Goal: Check status: Check status

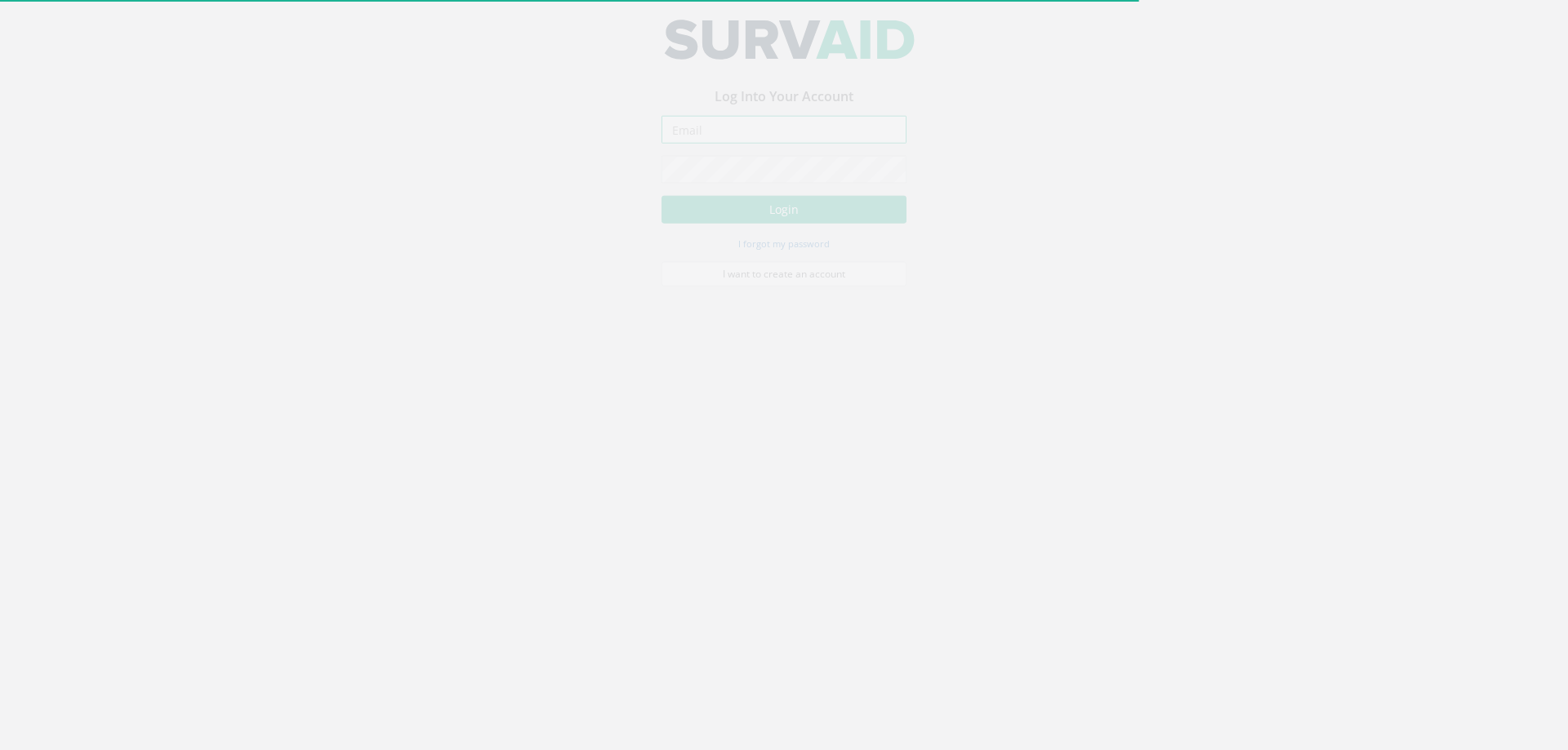
type input "[PERSON_NAME][EMAIL_ADDRESS][PERSON_NAME][DOMAIN_NAME]"
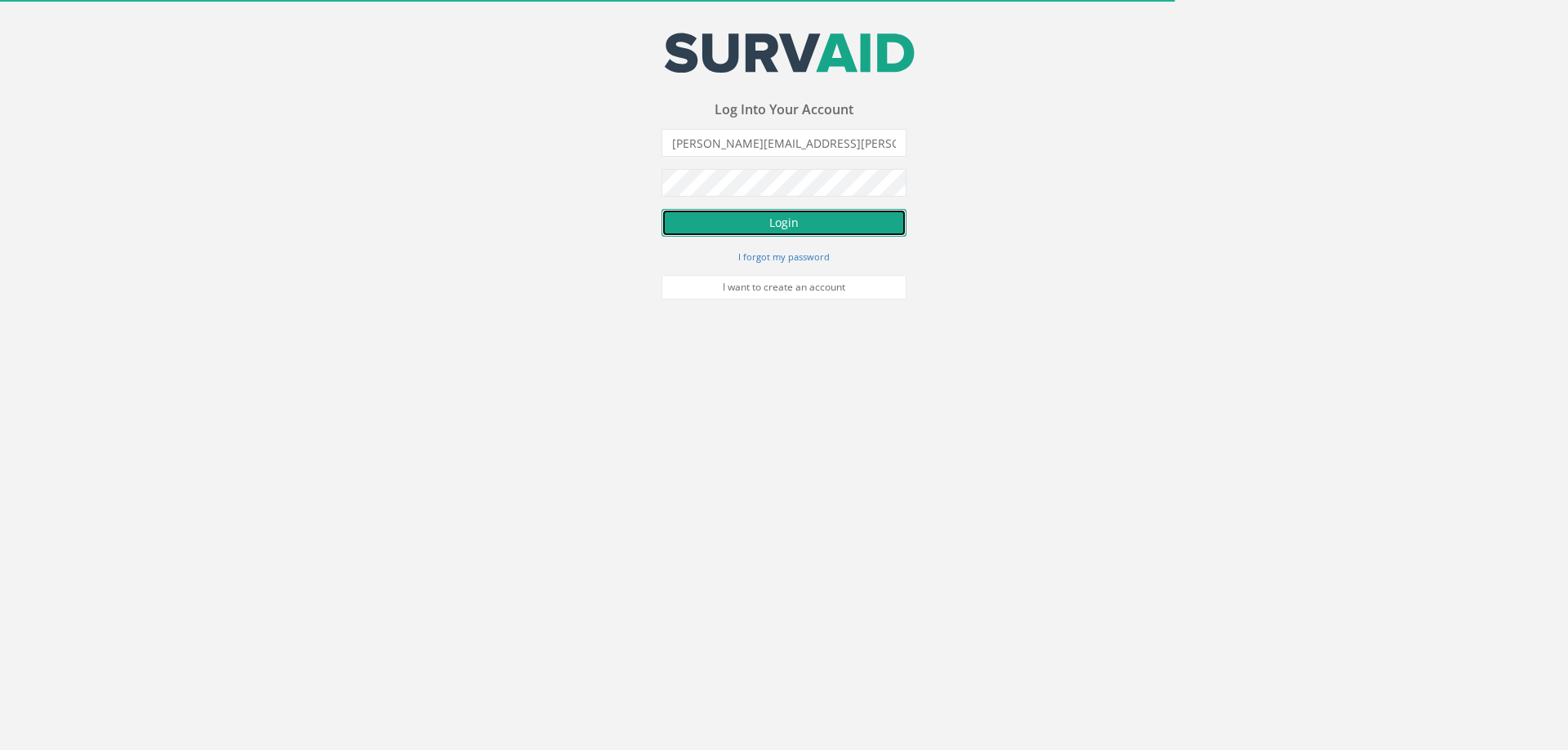
click at [775, 218] on button "Login" at bounding box center [784, 222] width 245 height 28
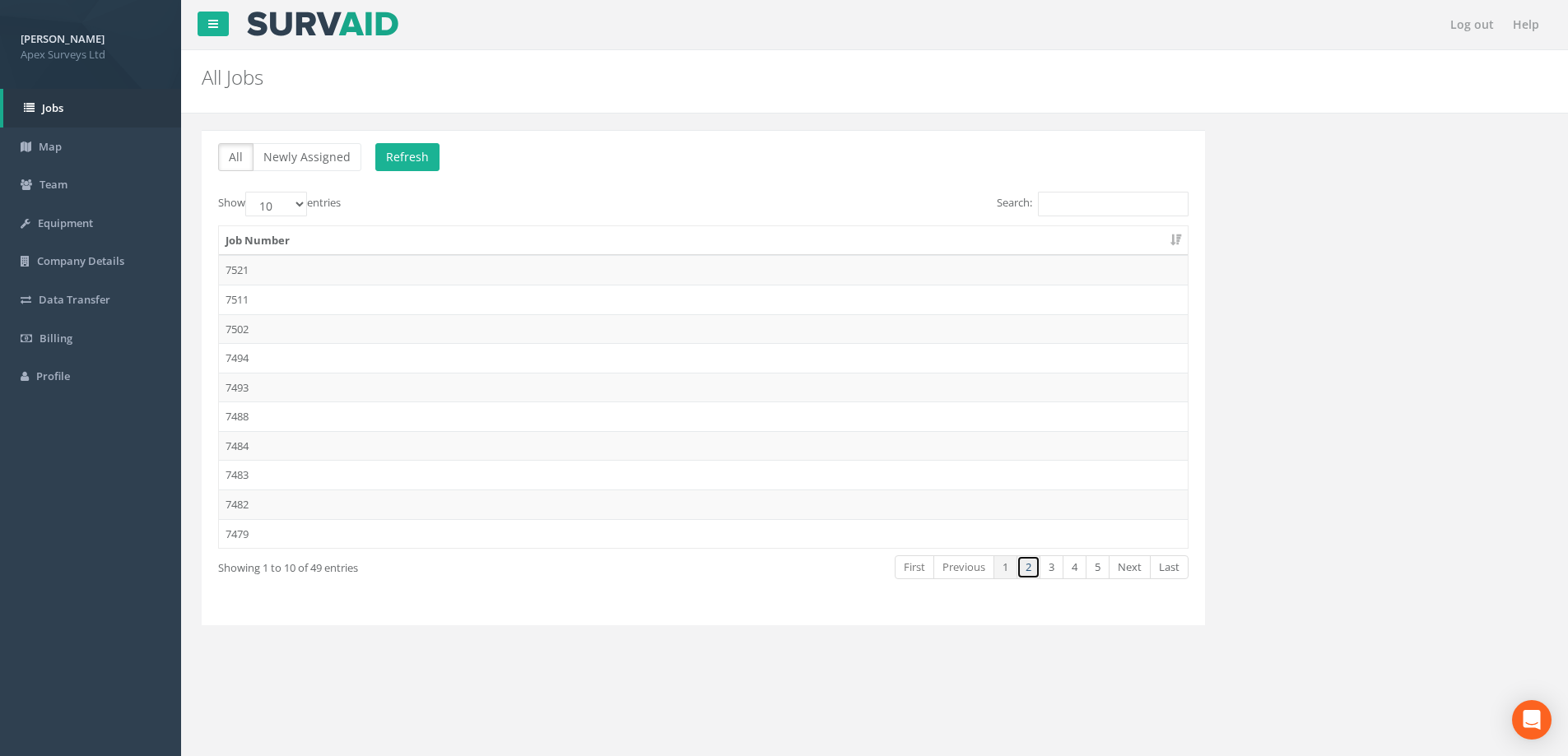
click at [1025, 569] on link "2" at bounding box center [1028, 567] width 24 height 24
click at [1054, 565] on link "3" at bounding box center [1051, 567] width 24 height 24
click at [1066, 568] on link "4" at bounding box center [1075, 567] width 24 height 24
click at [235, 414] on td "7432" at bounding box center [704, 416] width 969 height 30
